Goal: Ask a question

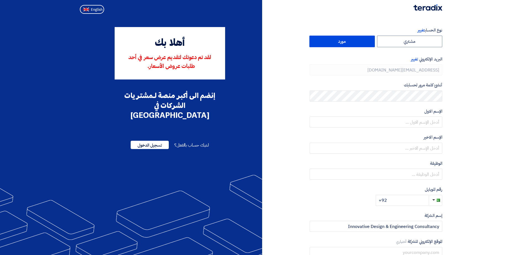
type input "[PHONE_NUMBER]"
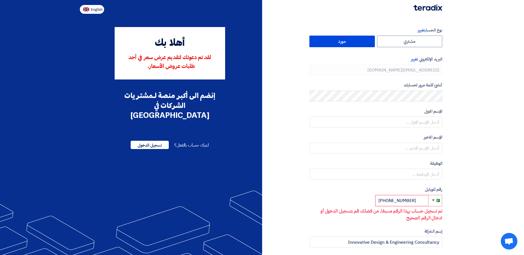
click at [94, 10] on span "English" at bounding box center [97, 10] width 12 height 4
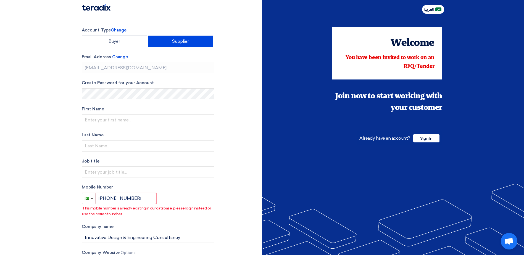
type input "Register"
click at [429, 137] on span "Sign In" at bounding box center [426, 138] width 26 height 8
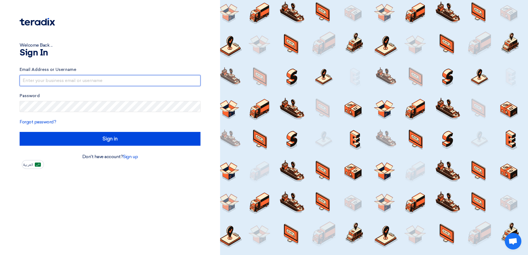
type input "[EMAIL_ADDRESS][DOMAIN_NAME]"
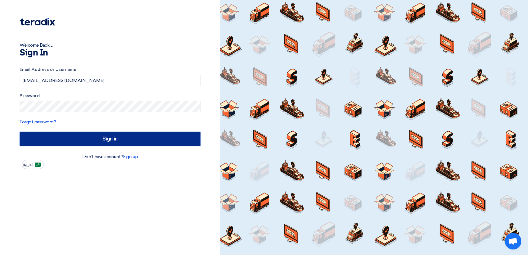
click at [117, 139] on input "Sign in" at bounding box center [110, 139] width 181 height 14
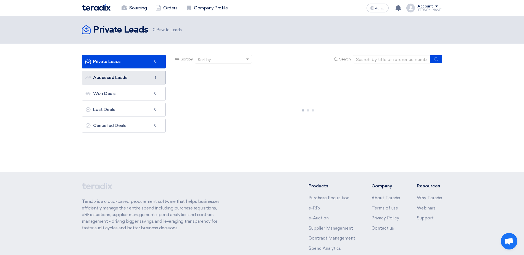
click at [154, 79] on span "1" at bounding box center [155, 78] width 7 height 6
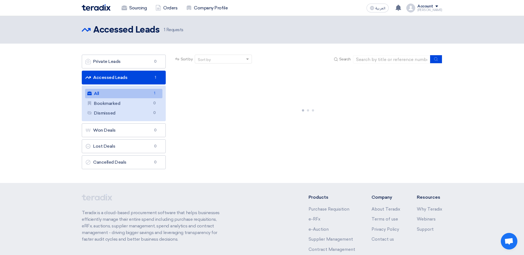
click at [150, 90] on link "All All 1" at bounding box center [123, 93] width 77 height 9
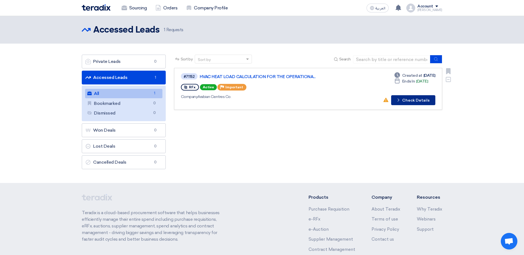
click at [407, 101] on button "Check details Check Details" at bounding box center [413, 100] width 44 height 10
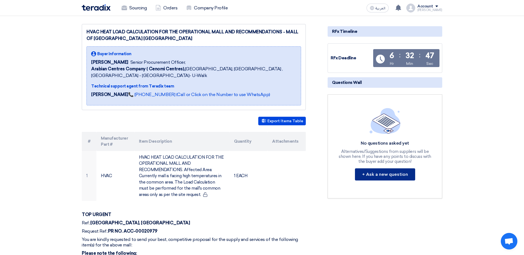
scroll to position [83, 0]
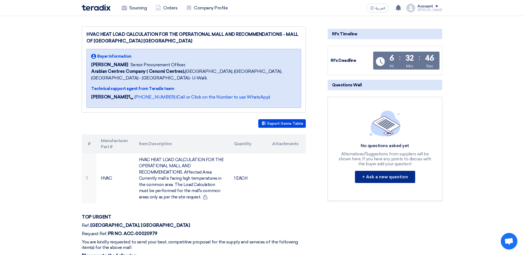
click at [373, 172] on button "+ Ask a new question" at bounding box center [385, 177] width 60 height 12
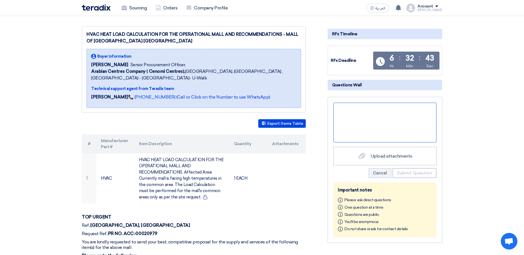
click at [366, 113] on div at bounding box center [384, 123] width 103 height 40
click at [347, 114] on div "Greeting," at bounding box center [384, 123] width 103 height 40
click at [363, 103] on div "Greeting," at bounding box center [384, 123] width 103 height 40
click at [405, 97] on div "Greeting, The Portal doesn't Upload attachments Upload attachments Cancel Submi…" at bounding box center [385, 170] width 115 height 146
click at [403, 103] on div "Greeting, The Portal doesn't" at bounding box center [384, 123] width 103 height 40
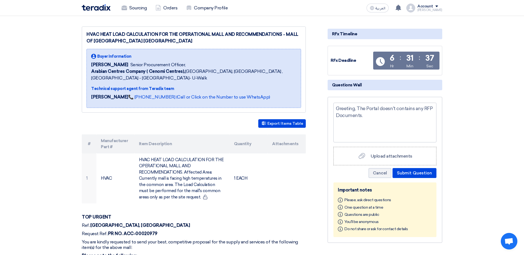
drag, startPoint x: 501, startPoint y: 117, endPoint x: 497, endPoint y: 118, distance: 3.6
click at [501, 117] on section "HVAC HEAT LOAD CALCULATION FOR THE OPERATIONAL MALL AND RECOMMENDATIONS - MALL …" at bounding box center [262, 208] width 524 height 386
click at [377, 107] on div "Greeting, The Portal doesn't contains any RFP Documents." at bounding box center [384, 123] width 103 height 40
click at [370, 109] on div "Greeting, The Portal doesn't contains any RFP Documents." at bounding box center [384, 123] width 103 height 40
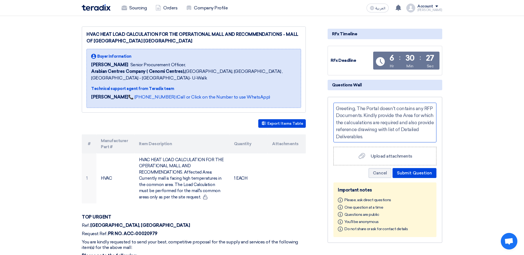
click at [411, 109] on div "Greeting, The Portal doesn't contains any RFP Documents. Kindly provide the Are…" at bounding box center [384, 123] width 103 height 40
click at [362, 123] on div "Greeting, The Portal doesn't contains any RFP Documents. Kindly provide the fol…" at bounding box center [384, 123] width 103 height 40
click at [428, 122] on div "Greeting, The Portal doesn't contains any RFP Documents. Kindly provide the fol…" at bounding box center [384, 123] width 103 height 40
click at [418, 168] on button "Submit Question" at bounding box center [414, 173] width 44 height 10
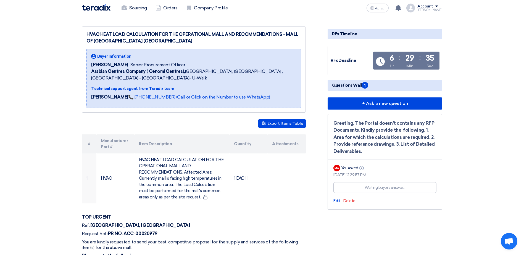
click at [353, 82] on span "Questions Wall 1" at bounding box center [350, 85] width 36 height 7
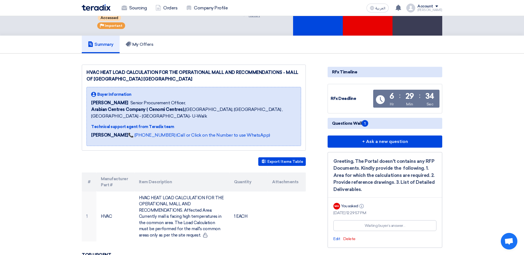
scroll to position [0, 0]
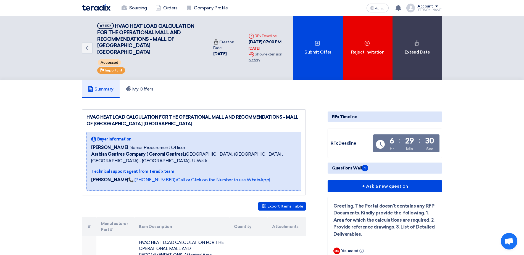
click at [366, 165] on span "1" at bounding box center [365, 168] width 7 height 7
click at [354, 165] on span "Questions Wall 1" at bounding box center [350, 168] width 36 height 7
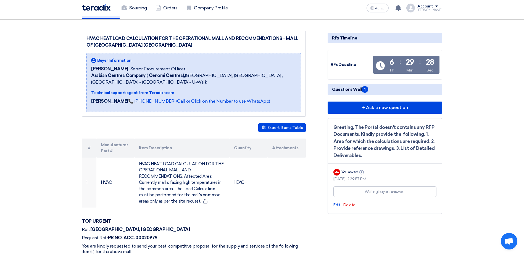
scroll to position [83, 0]
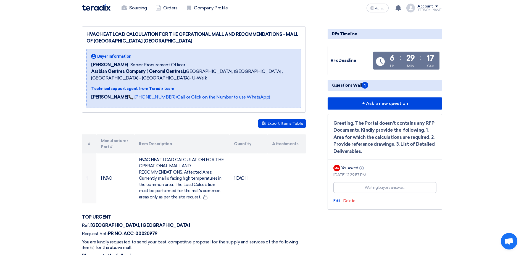
click at [484, 110] on section "HVAC HEAT LOAD CALCULATION FOR THE OPERATIONAL MALL AND RECOMMENDATIONS - MALL …" at bounding box center [262, 208] width 524 height 386
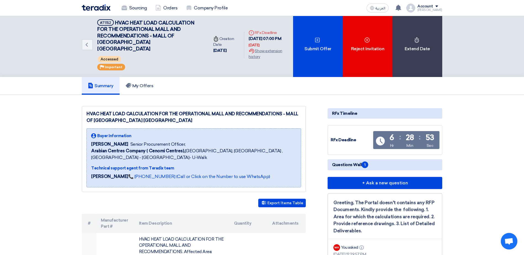
scroll to position [0, 0]
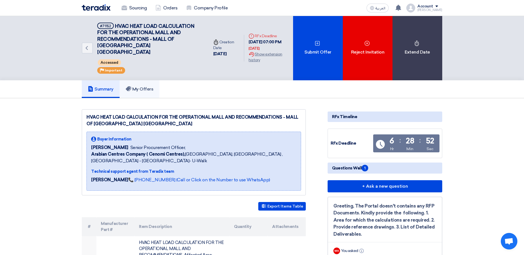
click at [151, 90] on link "My Offers" at bounding box center [140, 89] width 40 height 18
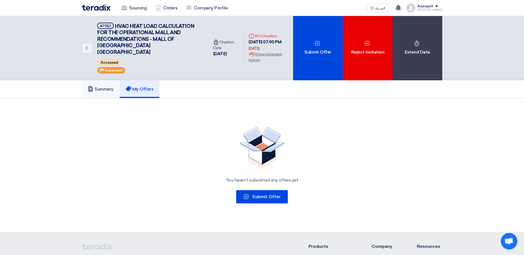
click at [105, 86] on h5 "Summary" at bounding box center [101, 89] width 26 height 6
